Goal: Information Seeking & Learning: Understand process/instructions

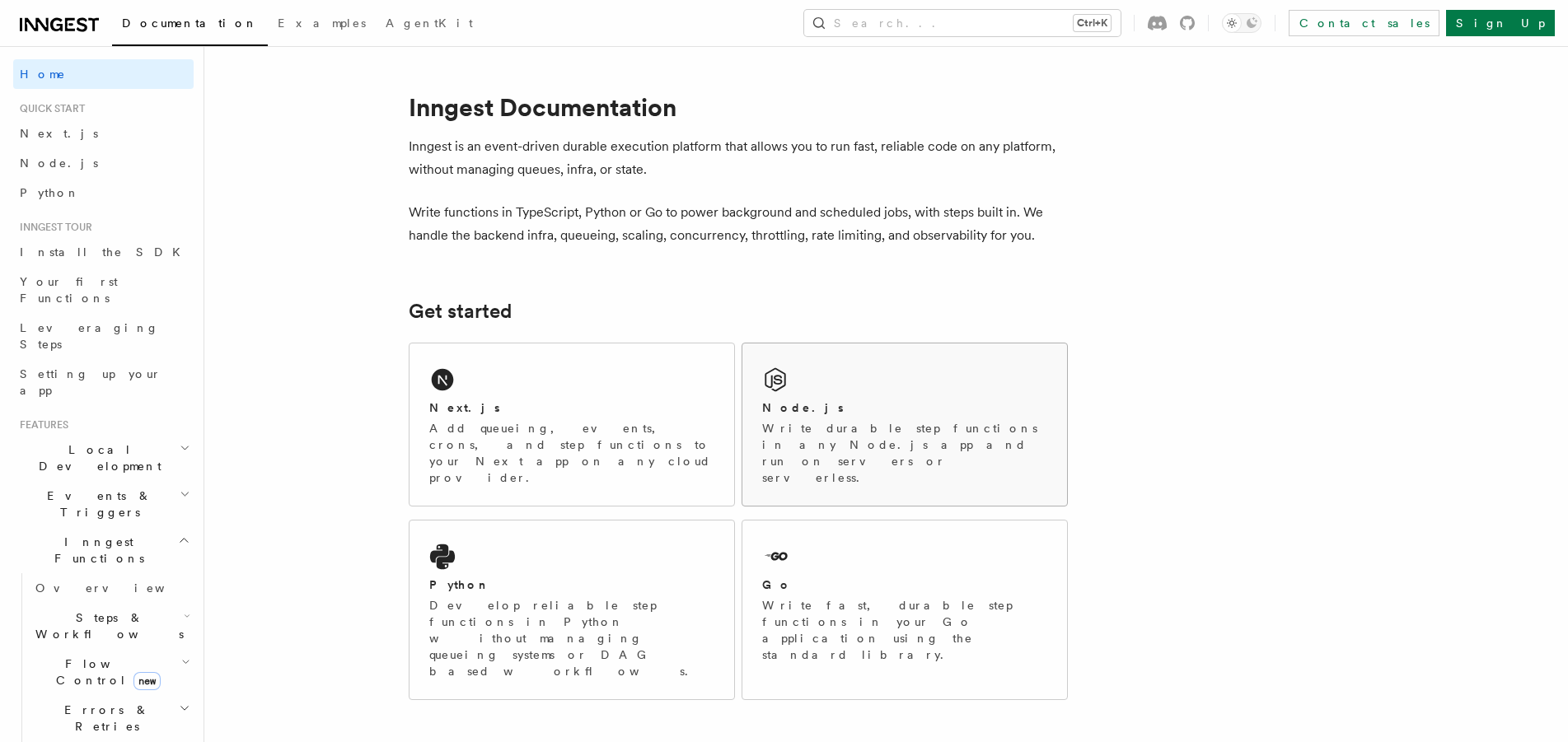
click at [840, 401] on div "Node.js" at bounding box center [904, 408] width 285 height 18
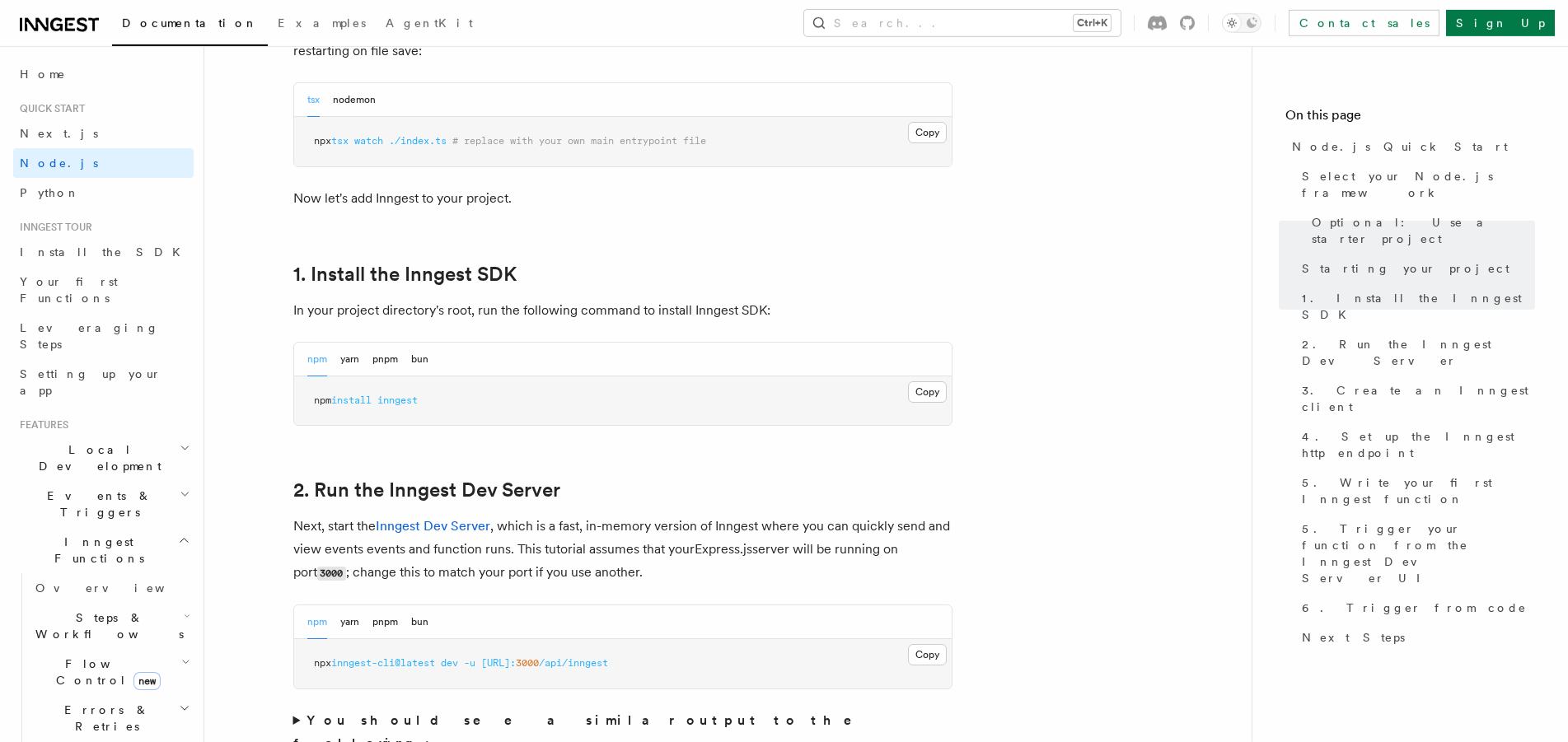
scroll to position [840, 0]
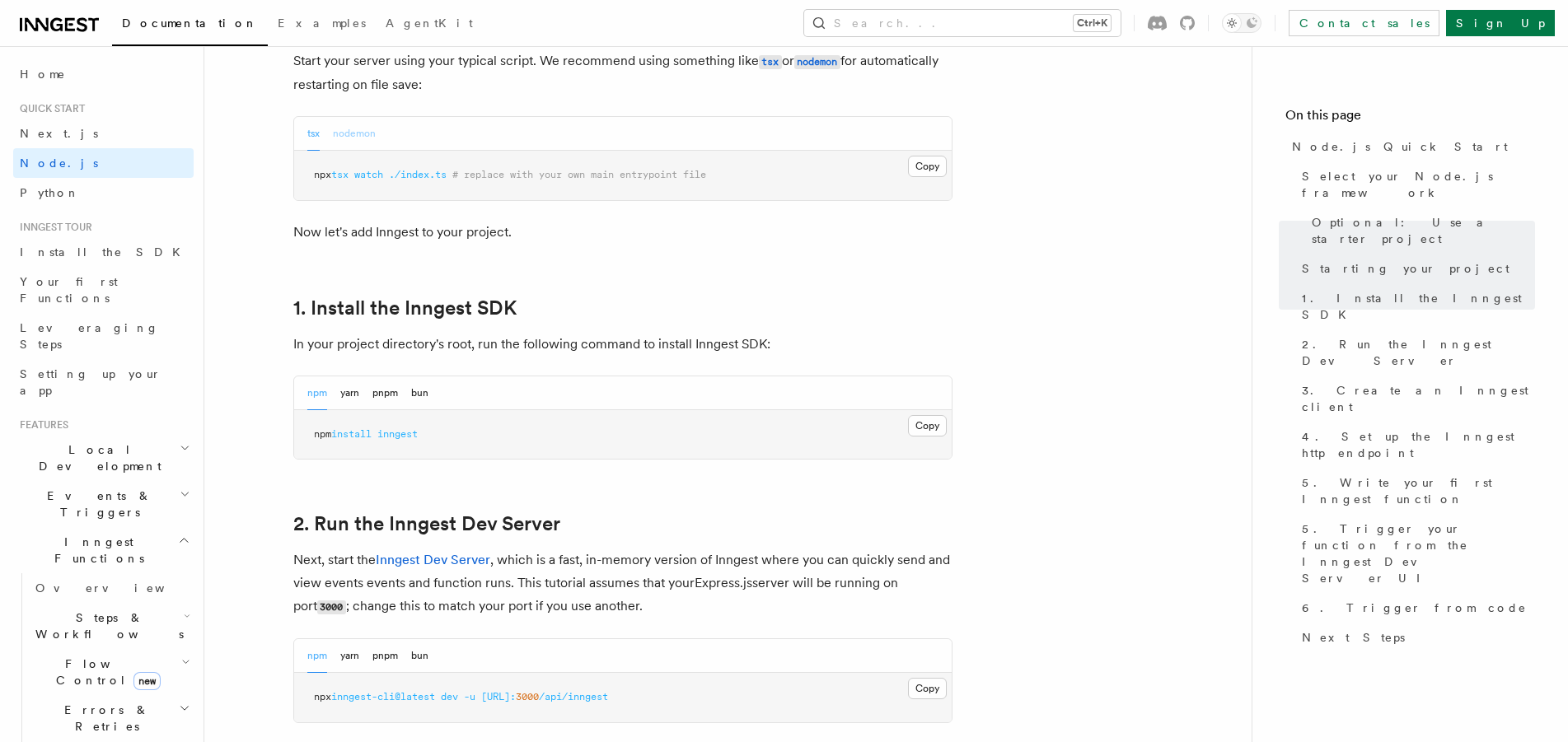
click at [366, 139] on button "nodemon" at bounding box center [354, 134] width 43 height 33
click at [306, 134] on div "tsx nodemon" at bounding box center [622, 134] width 657 height 33
click at [925, 429] on button "Copy Copied" at bounding box center [927, 426] width 38 height 22
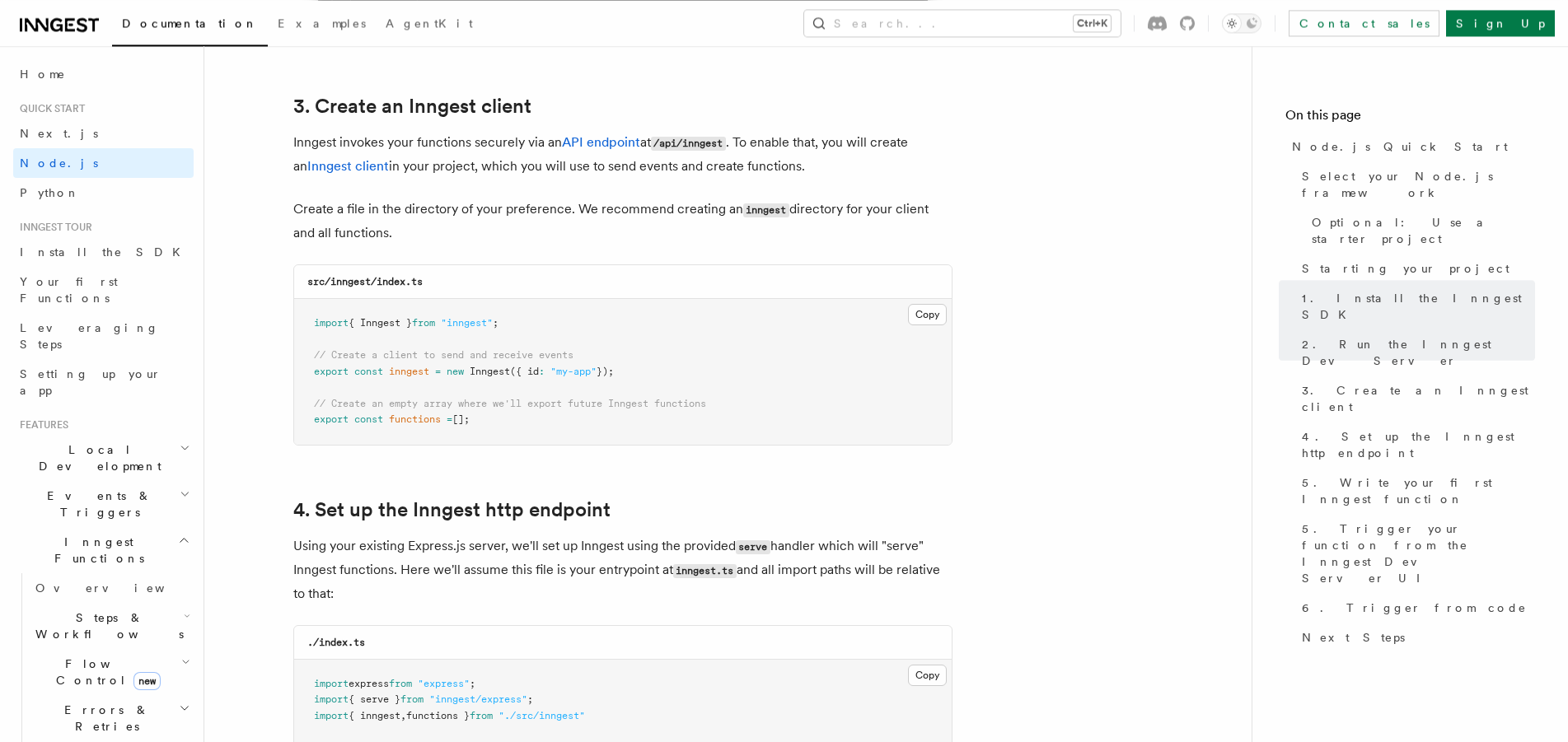
scroll to position [2100, 0]
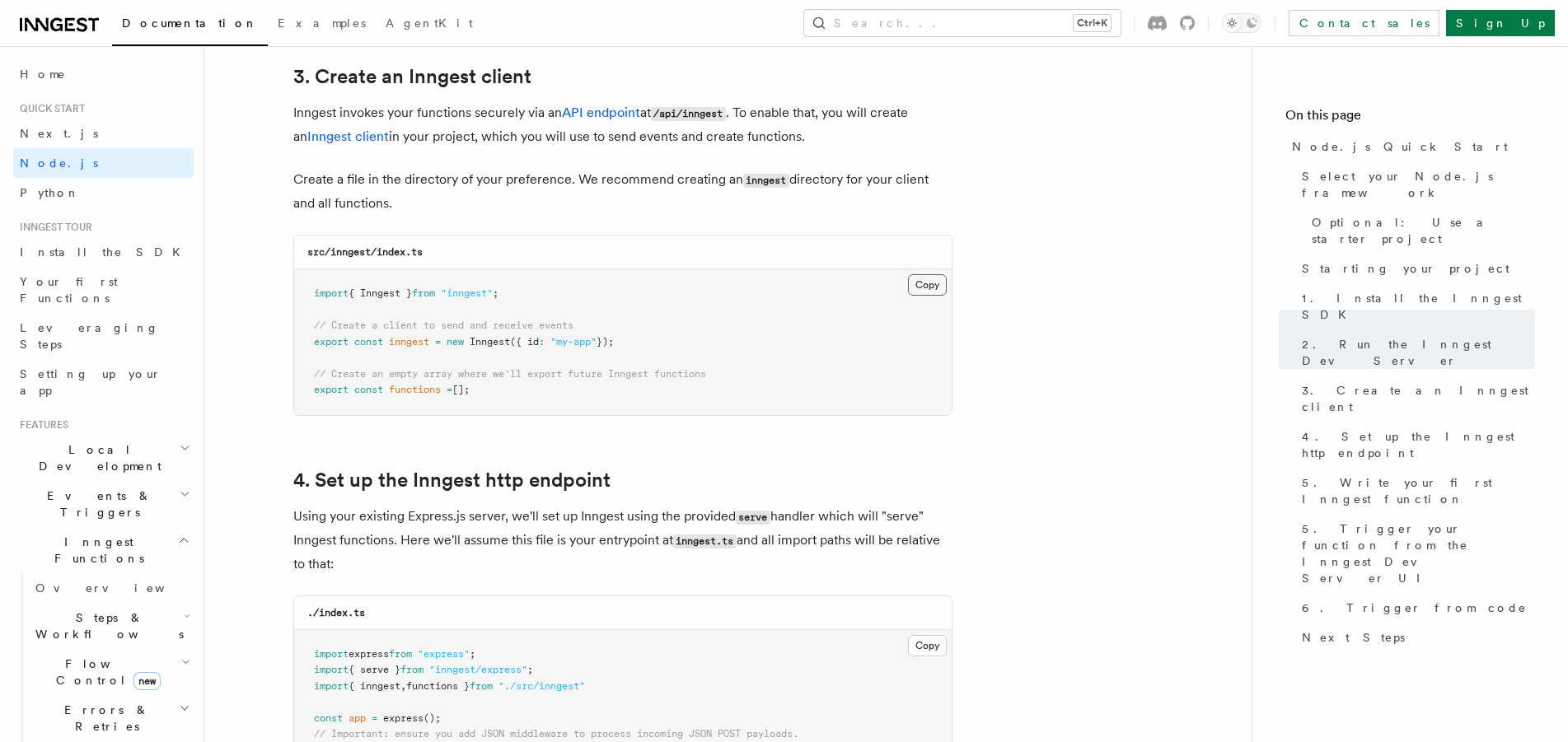
click at [916, 284] on button "Copy Copied" at bounding box center [927, 285] width 38 height 22
click at [822, 741] on pre "import express from "express" ; import { serve } from "inngest/express" ; impor…" at bounding box center [622, 751] width 657 height 242
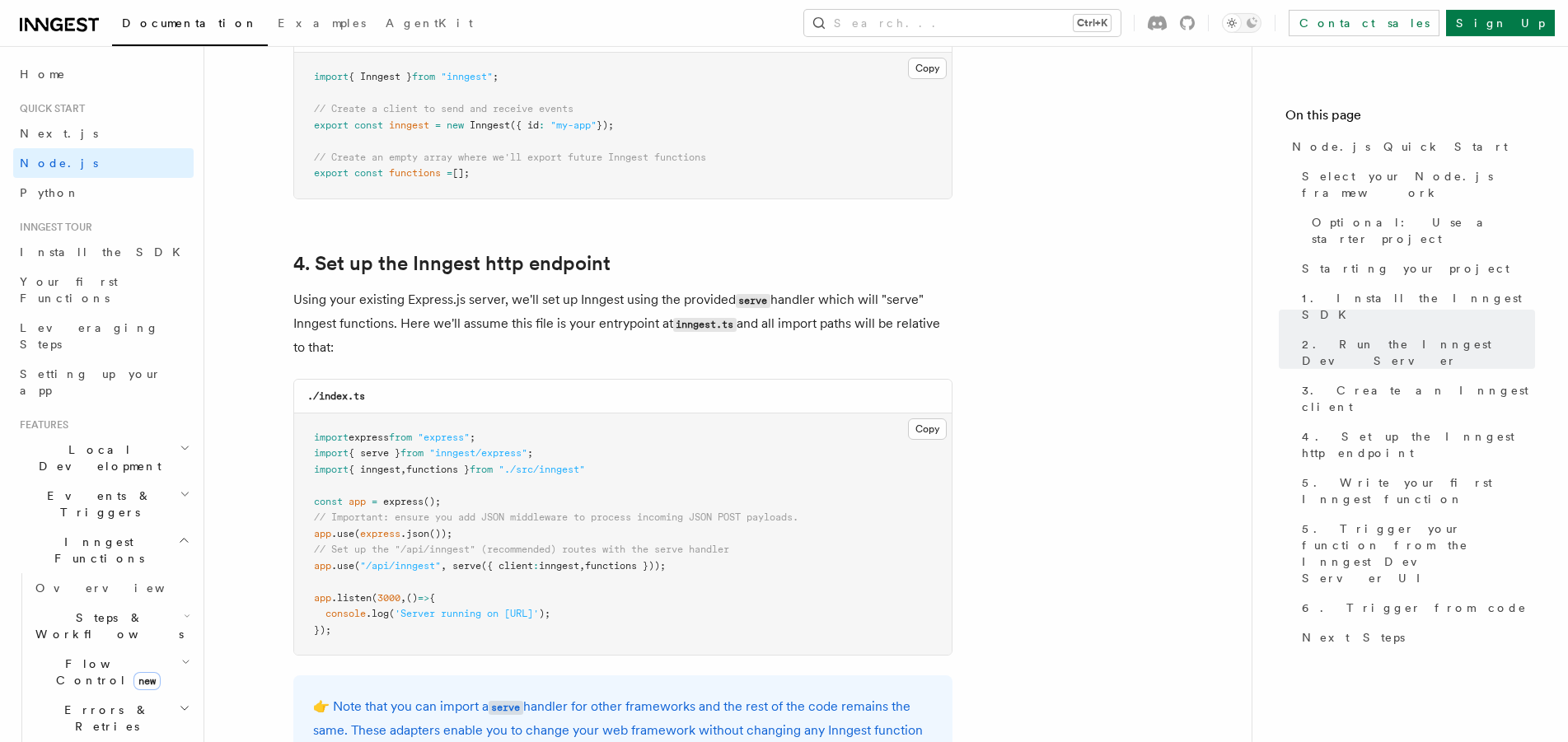
scroll to position [2352, 0]
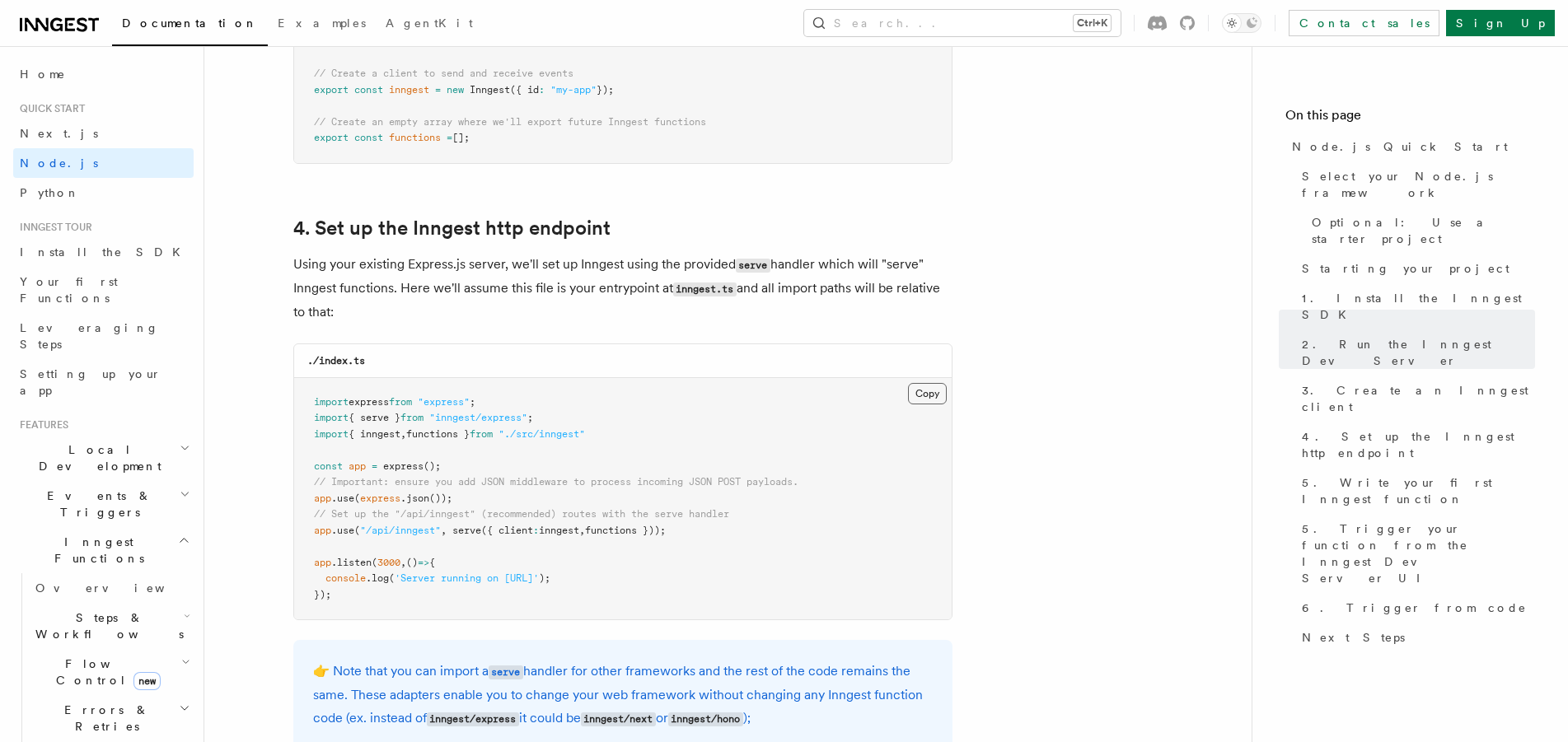
click at [921, 398] on button "Copy Copied" at bounding box center [927, 394] width 38 height 22
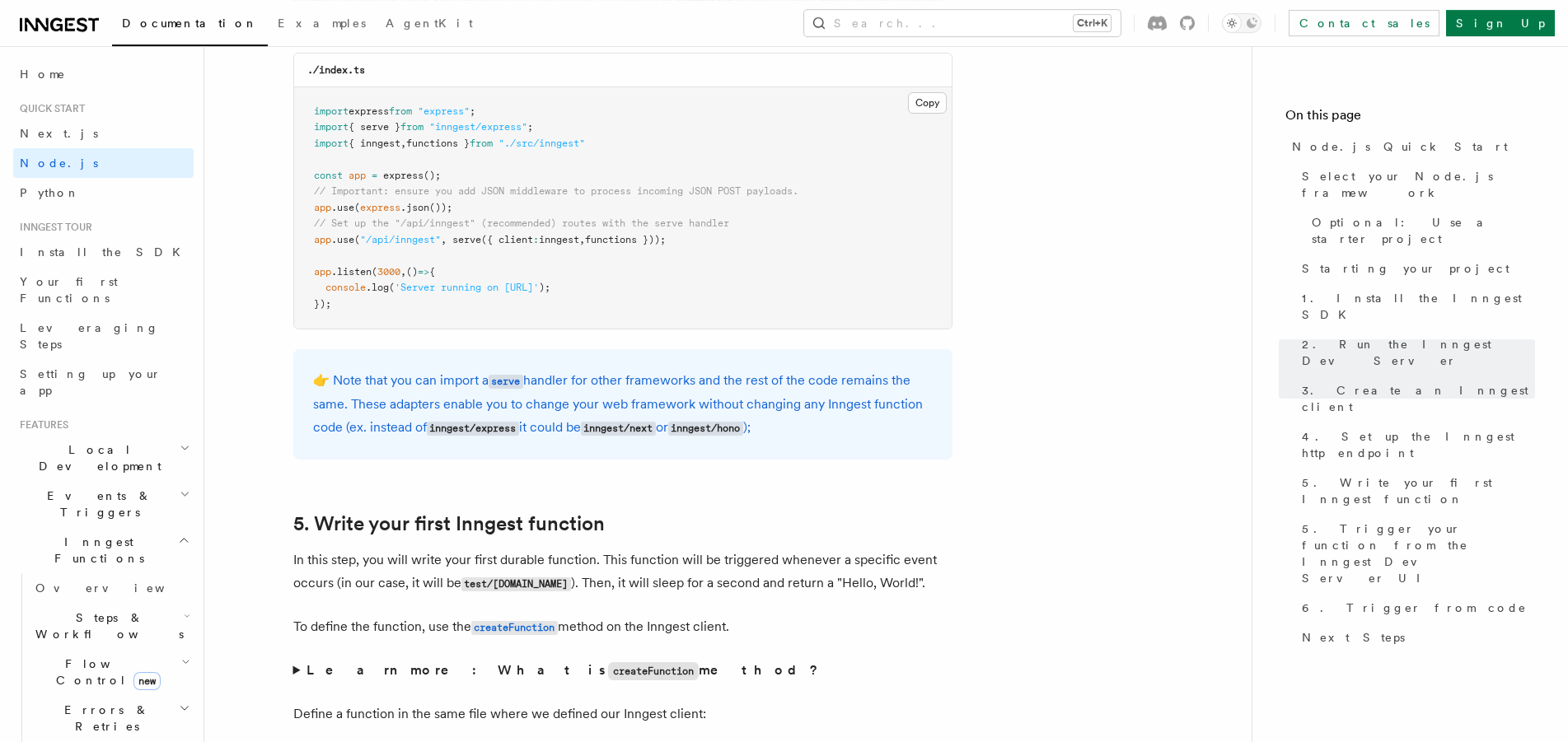
scroll to position [2604, 0]
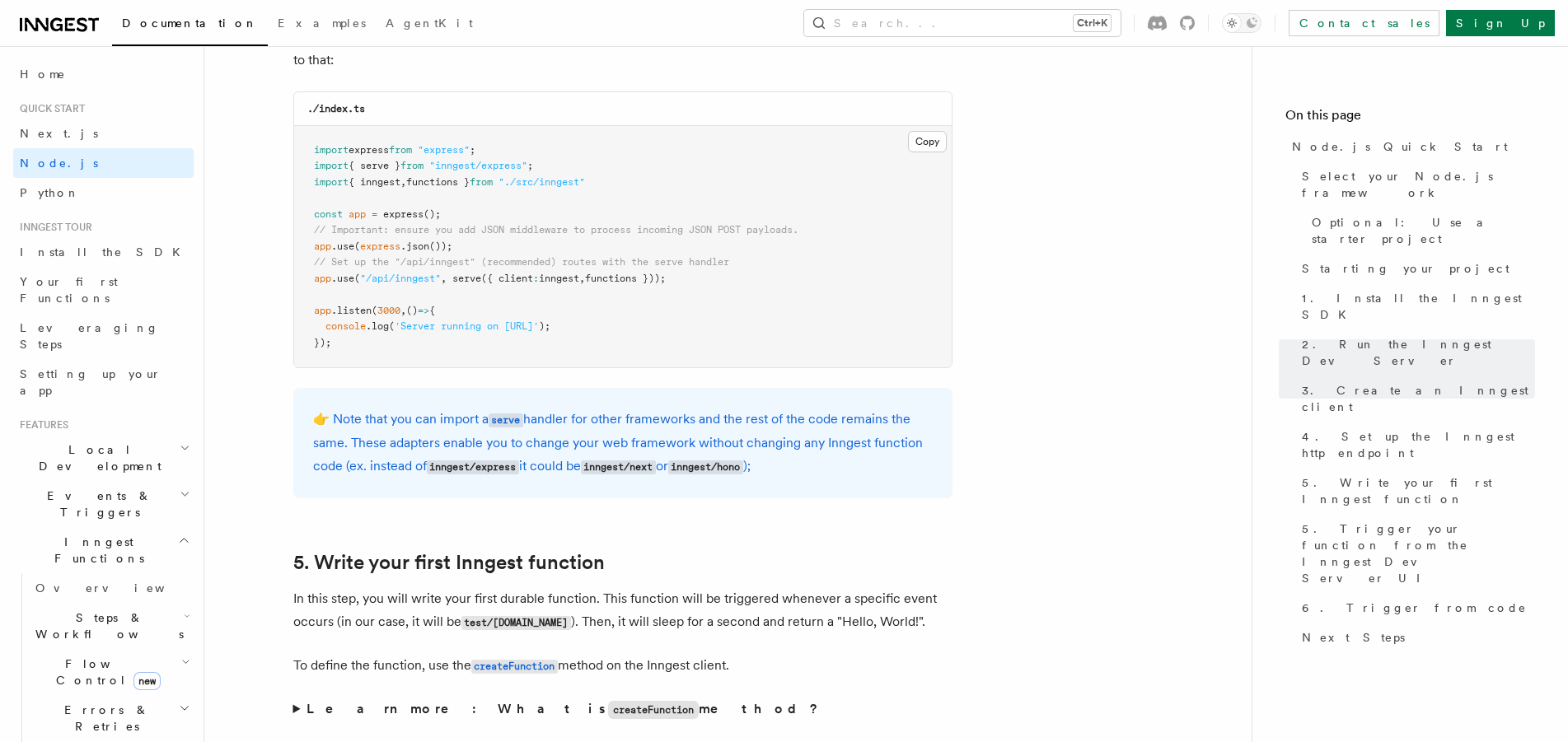
drag, startPoint x: 696, startPoint y: 276, endPoint x: 286, endPoint y: 272, distance: 410.0
click at [294, 272] on pre "import express from "express" ; import { serve } from "inngest/express" ; impor…" at bounding box center [622, 247] width 657 height 242
copy code "// Set up the "/api/inngest" (recommended) routes with the serve handler app .u…"
click at [640, 207] on pre "import express from "express" ; import { serve } from "inngest/express" ; impor…" at bounding box center [622, 247] width 657 height 242
drag, startPoint x: 692, startPoint y: 278, endPoint x: 604, endPoint y: 258, distance: 90.2
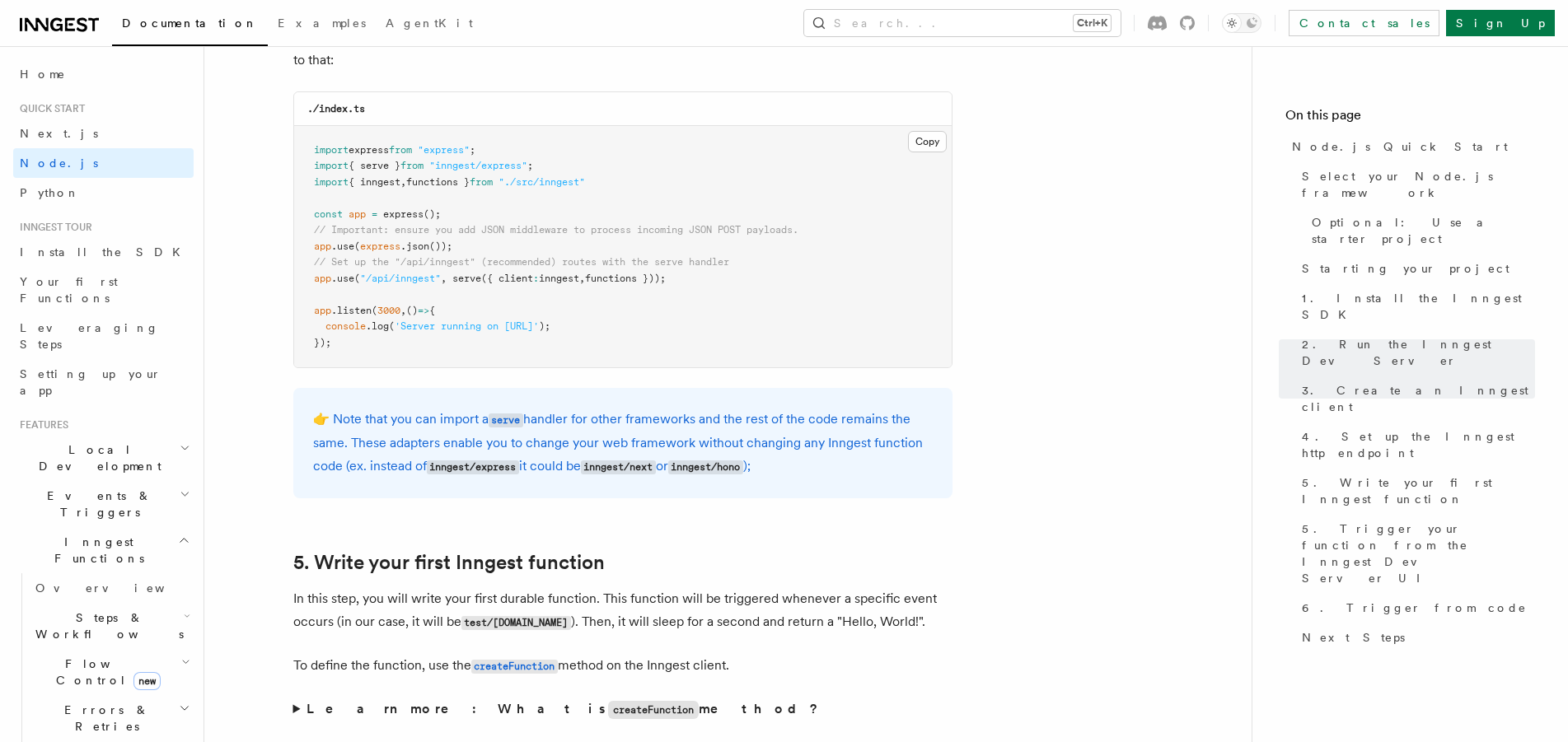
click at [604, 258] on pre "import express from "express" ; import { serve } from "inngest/express" ; impor…" at bounding box center [622, 247] width 657 height 242
copy code "// Set up the "/api/inngest" (recommended) routes with the serve handler app .u…"
click at [723, 308] on pre "import express from "express" ; import { serve } from "inngest/express" ; impor…" at bounding box center [622, 247] width 657 height 242
